Goal: Transaction & Acquisition: Obtain resource

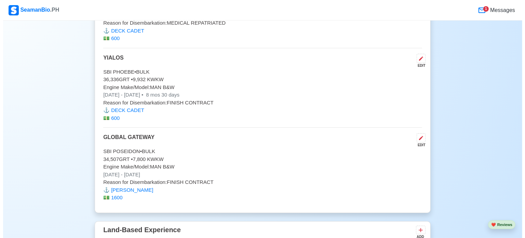
scroll to position [3179, 0]
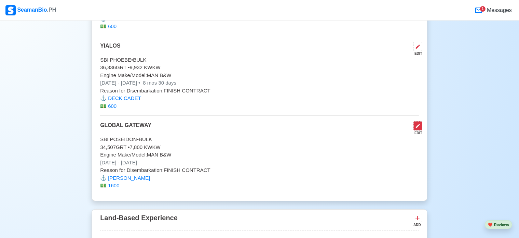
click at [419, 123] on icon at bounding box center [417, 125] width 5 height 5
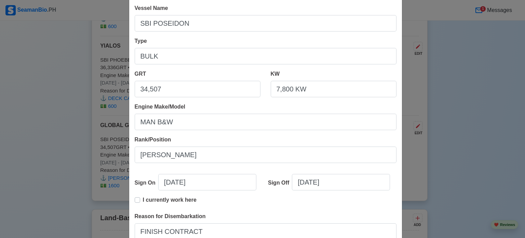
scroll to position [68, 0]
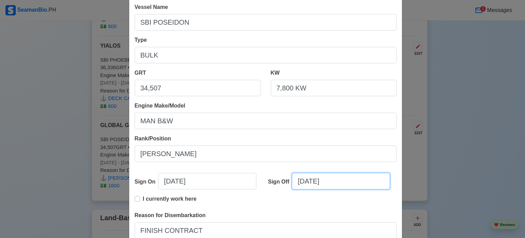
select select "****"
select select "*********"
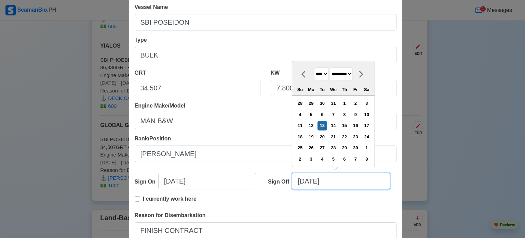
click at [351, 181] on input "[DATE]" at bounding box center [341, 181] width 98 height 16
paste input "[DATE]"
drag, startPoint x: 362, startPoint y: 182, endPoint x: 218, endPoint y: 181, distance: 144.6
click at [218, 181] on div "Sign On [DATE] Sign Off 09/13/20165/23/2017 **** **** **** **** **** **** **** …" at bounding box center [266, 184] width 262 height 22
paste input "text"
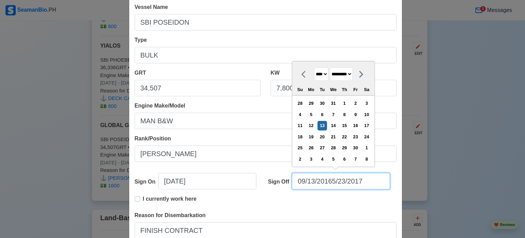
type input "[DATE]"
select select "****"
select select "***"
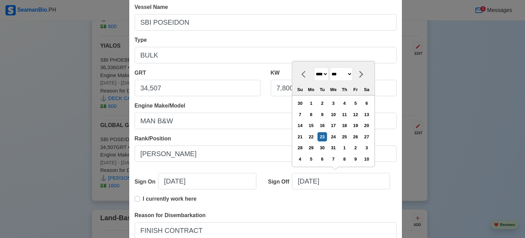
type input "[DATE]"
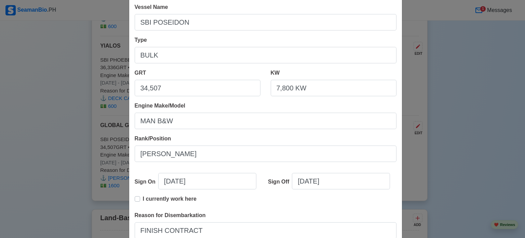
click at [351, 203] on div "I currently work here" at bounding box center [266, 202] width 262 height 16
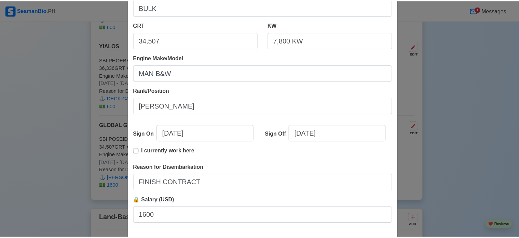
scroll to position [152, 0]
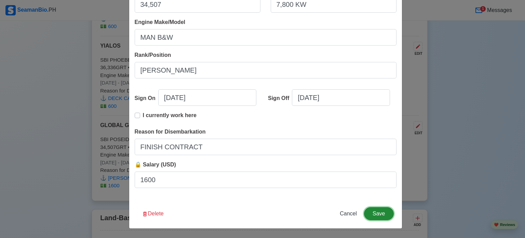
click at [376, 214] on button "Save" at bounding box center [378, 213] width 29 height 13
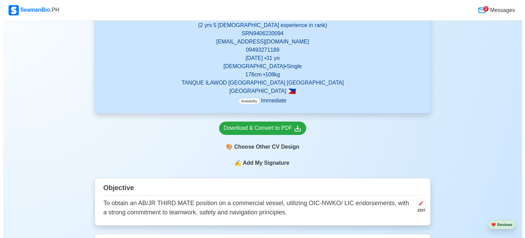
scroll to position [137, 0]
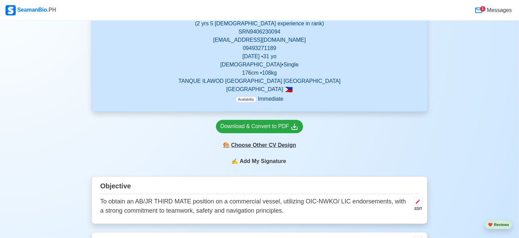
click at [267, 149] on div "🎨 Choose Other CV Design" at bounding box center [259, 144] width 87 height 13
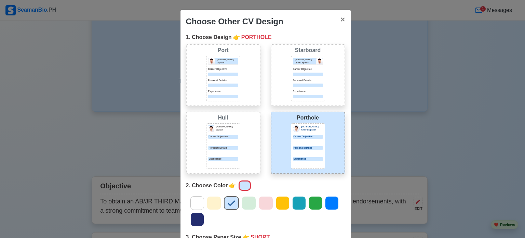
click at [310, 199] on icon at bounding box center [315, 203] width 10 height 10
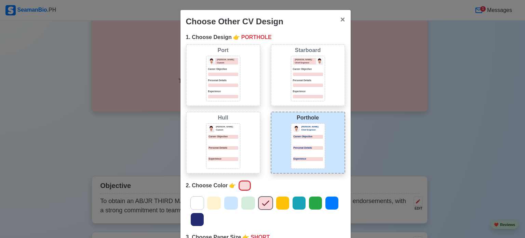
click at [224, 202] on div at bounding box center [231, 203] width 14 height 14
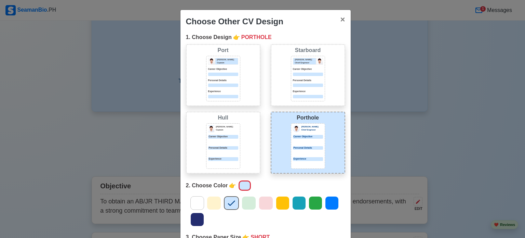
scroll to position [77, 0]
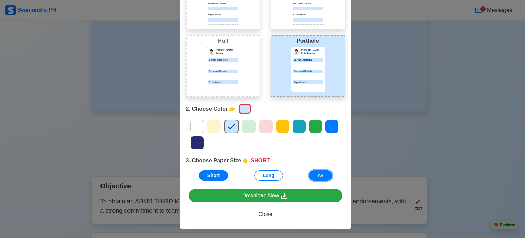
click at [315, 176] on button "A4" at bounding box center [320, 175] width 23 height 11
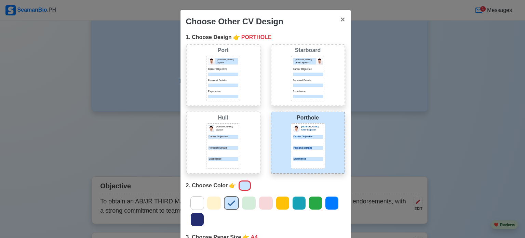
click at [206, 76] on div "[PERSON_NAME] Captain Career Objective Personal Details Experience" at bounding box center [223, 78] width 34 height 45
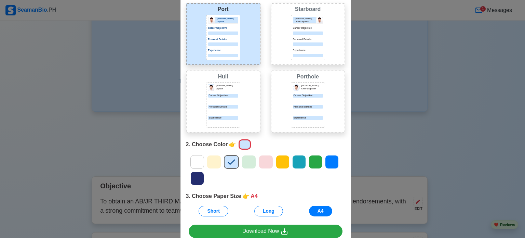
scroll to position [77, 0]
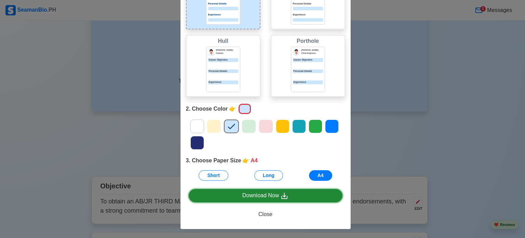
click at [271, 194] on div "Download Now" at bounding box center [265, 195] width 46 height 9
click at [308, 196] on link "Download Now" at bounding box center [266, 195] width 154 height 13
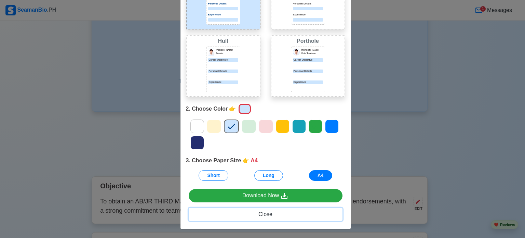
click at [263, 212] on span "Close" at bounding box center [265, 214] width 14 height 6
click at [263, 213] on span "Close" at bounding box center [265, 214] width 14 height 6
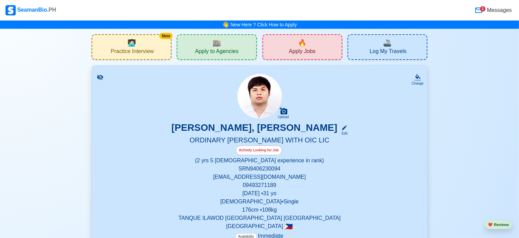
scroll to position [0, 0]
click at [286, 52] on div "🔥 Apply Jobs" at bounding box center [302, 47] width 80 height 26
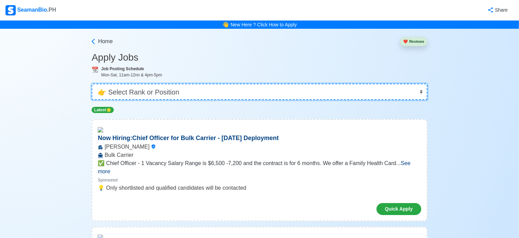
click at [282, 85] on select "👉 Select Rank or Position Master Chief Officer 2nd Officer 3rd Officer Junior O…" at bounding box center [260, 91] width 336 height 16
click at [92, 83] on select "👉 Select Rank or Position Master Chief Officer 2nd Officer 3rd Officer Junior O…" at bounding box center [260, 91] width 336 height 16
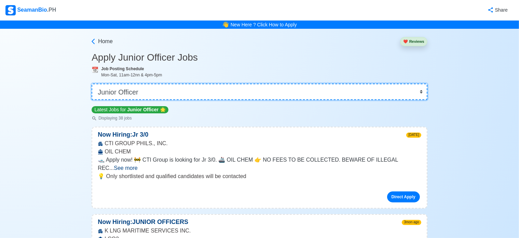
click at [180, 94] on select "👉 Select Rank or Position Master Chief Officer 2nd Officer 3rd Officer Junior O…" at bounding box center [260, 91] width 336 height 16
click at [92, 83] on select "👉 Select Rank or Position Master Chief Officer 2nd Officer 3rd Officer Junior O…" at bounding box center [260, 91] width 336 height 16
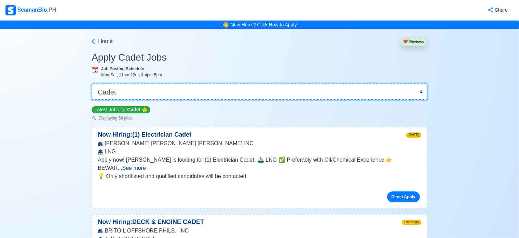
click at [174, 86] on select "👉 Select Rank or Position Master Chief Officer 2nd Officer 3rd Officer Junior O…" at bounding box center [260, 91] width 336 height 16
click at [92, 83] on select "👉 Select Rank or Position Master Chief Officer 2nd Officer 3rd Officer Junior O…" at bounding box center [260, 91] width 336 height 16
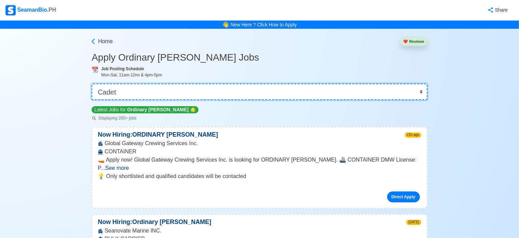
click at [142, 93] on select "👉 Select Rank or Position Master Chief Officer 2nd Officer 3rd Officer Junior O…" at bounding box center [260, 91] width 336 height 16
click at [92, 83] on select "👉 Select Rank or Position Master Chief Officer 2nd Officer 3rd Officer Junior O…" at bounding box center [260, 91] width 336 height 16
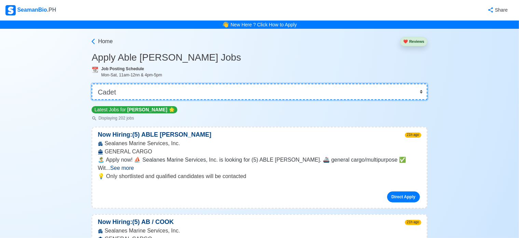
click at [289, 97] on select "👉 Select Rank or Position Master Chief Officer 2nd Officer 3rd Officer Junior O…" at bounding box center [260, 91] width 336 height 16
select select "Junior Officer"
click at [92, 83] on select "👉 Select Rank or Position Master Chief Officer 2nd Officer 3rd Officer Junior O…" at bounding box center [260, 91] width 336 height 16
